Goal: Find specific page/section: Find specific page/section

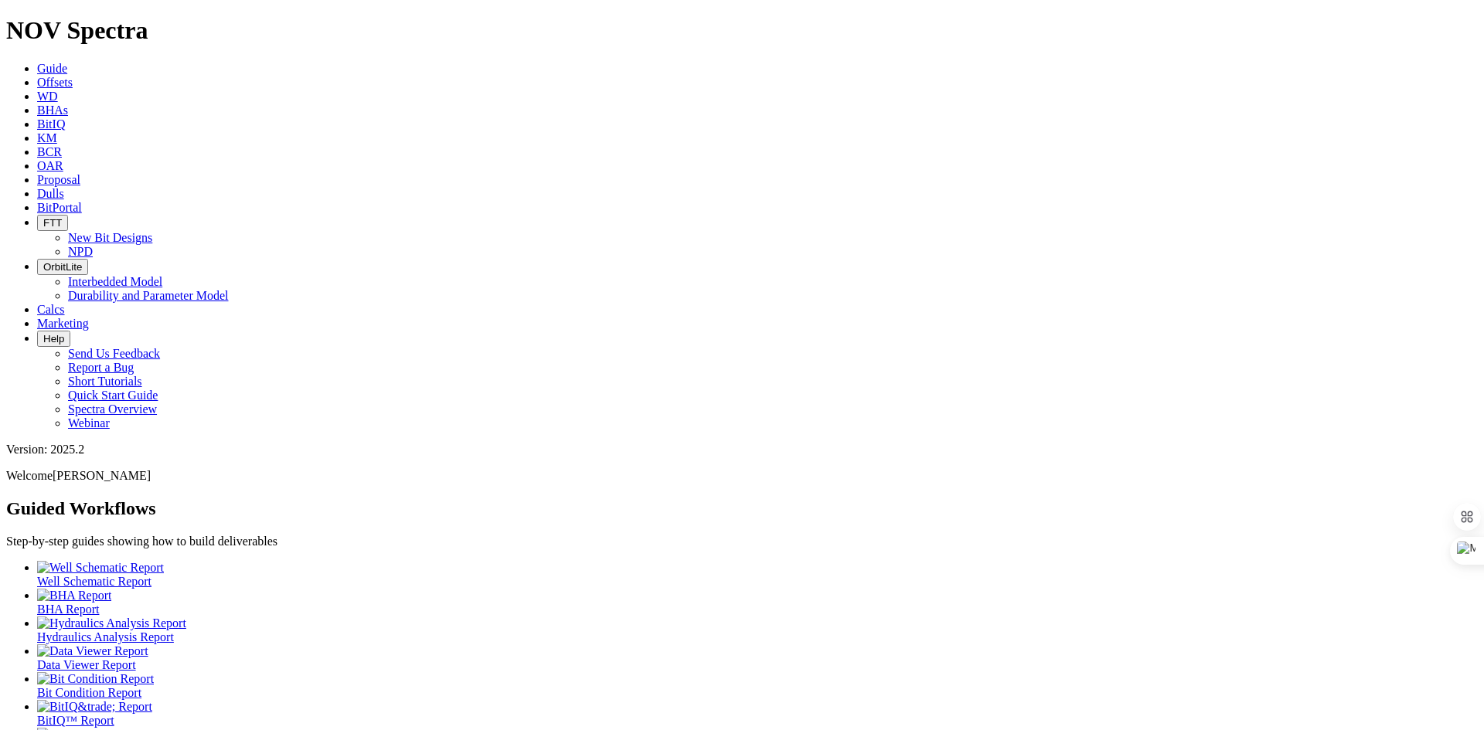
click at [65, 117] on span "BitIQ" at bounding box center [51, 123] width 28 height 13
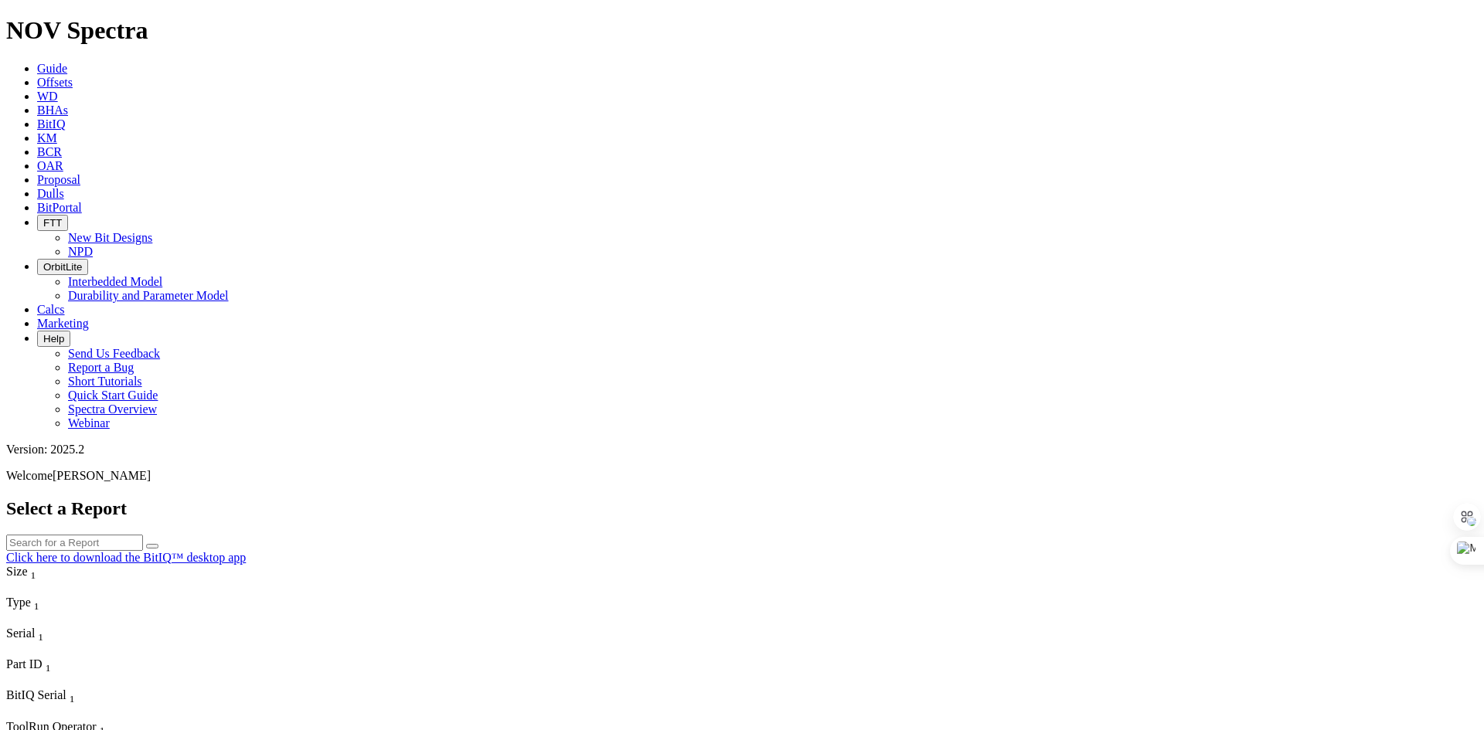
click at [143, 535] on input "text" at bounding box center [74, 543] width 137 height 16
paste input "BIQVer1_5"
drag, startPoint x: 662, startPoint y: 72, endPoint x: 550, endPoint y: 72, distance: 112.0
click at [550, 498] on div "Select a Report BIQVer1_5 Click here to download the BitIQ™ desktop app" at bounding box center [741, 531] width 1471 height 66
click at [143, 535] on input "BIQVer1_5" at bounding box center [74, 543] width 137 height 16
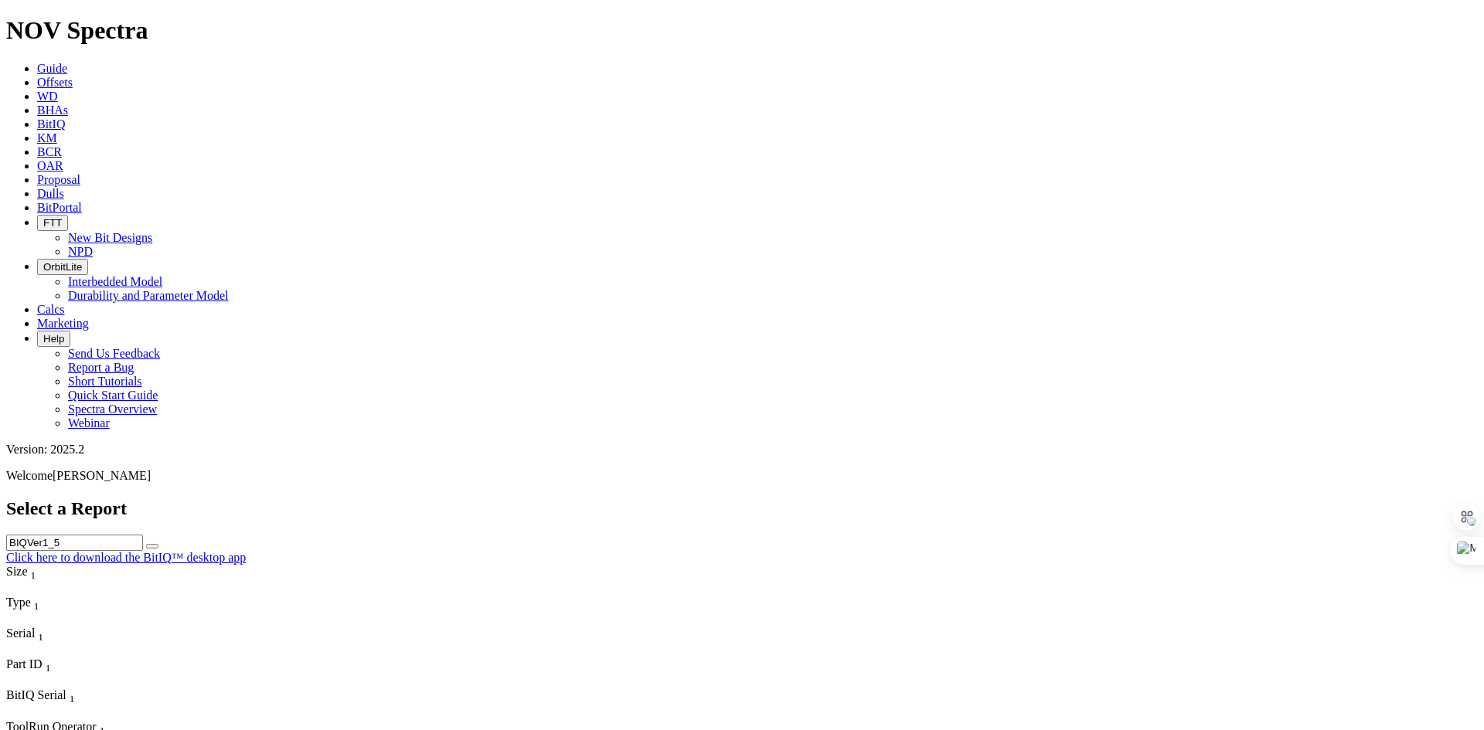
drag, startPoint x: 677, startPoint y: 72, endPoint x: 551, endPoint y: 73, distance: 125.9
click at [551, 498] on div "Select a Report BIQVer1_5 Click here to download the BitIQ™ desktop app" at bounding box center [741, 531] width 1471 height 66
paste input "A321424"
type input "A321424"
click at [152, 546] on icon "submit" at bounding box center [152, 546] width 0 height 0
